Goal: Task Accomplishment & Management: Complete application form

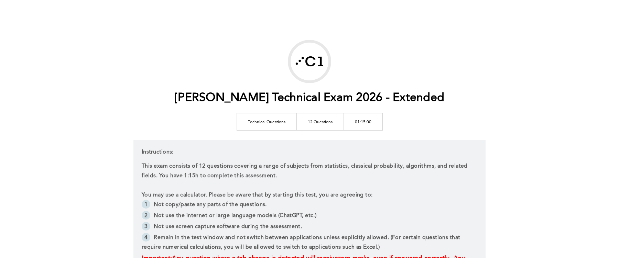
scroll to position [106, 0]
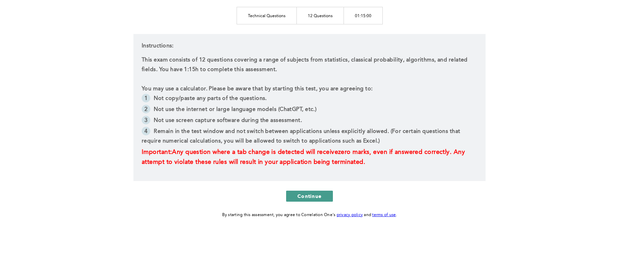
click at [322, 194] on button "Continue" at bounding box center [309, 196] width 47 height 11
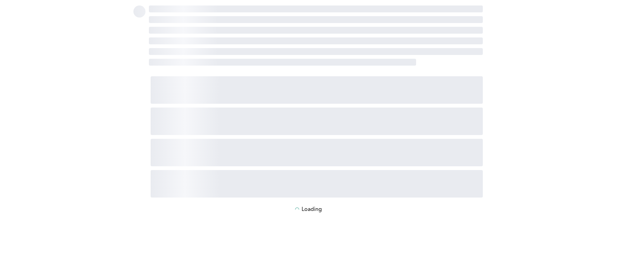
scroll to position [0, 0]
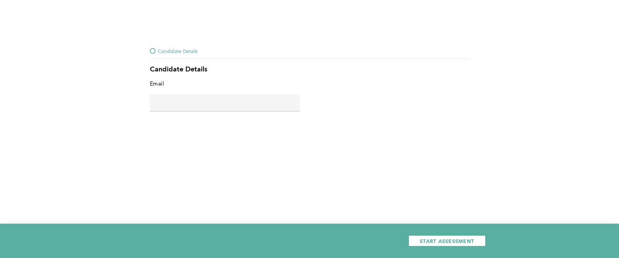
click at [276, 107] on input "text" at bounding box center [225, 103] width 150 height 16
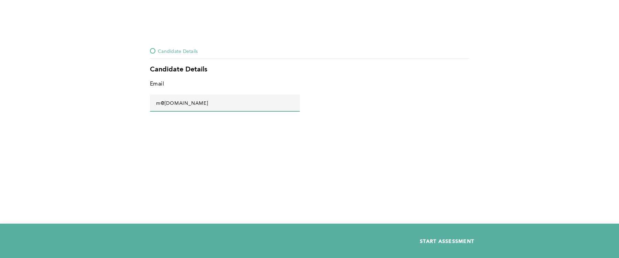
type input "m@[DOMAIN_NAME]"
click at [439, 242] on span "START ASSESSMENT" at bounding box center [447, 241] width 54 height 7
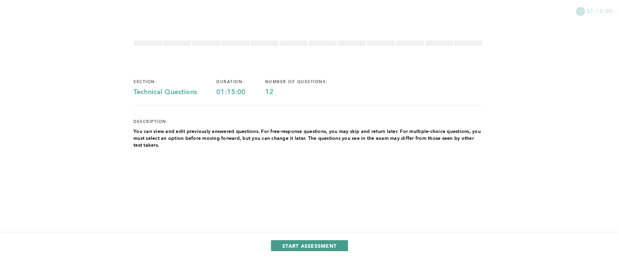
click at [329, 247] on span "START ASSESSMENT" at bounding box center [309, 246] width 54 height 7
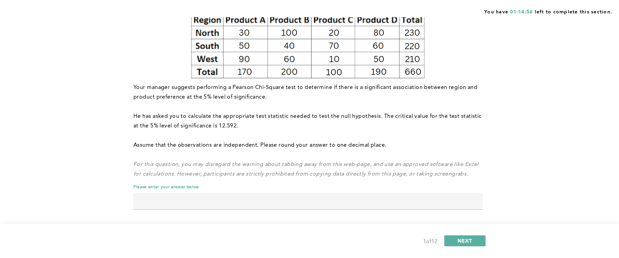
scroll to position [111, 0]
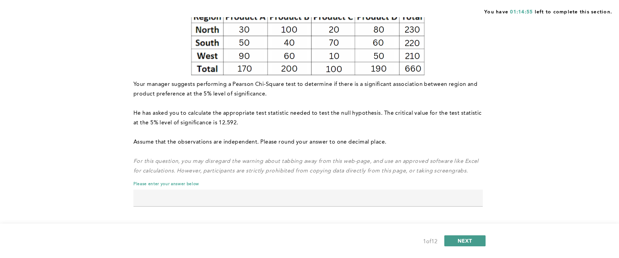
click at [459, 239] on span "NEXT" at bounding box center [464, 240] width 15 height 7
